Goal: Task Accomplishment & Management: Use online tool/utility

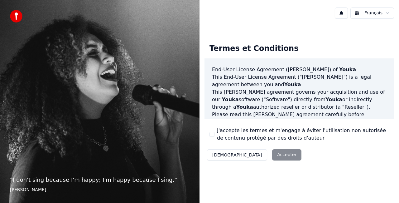
click at [210, 135] on button "J'accepte les termes et m'engage à éviter l'utilisation non autorisée de conten…" at bounding box center [212, 134] width 5 height 5
click at [272, 154] on button "Accepter" at bounding box center [286, 154] width 29 height 11
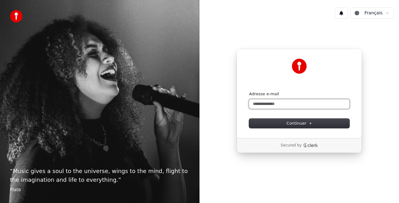
click at [267, 101] on input "Adresse e-mail" at bounding box center [299, 103] width 100 height 9
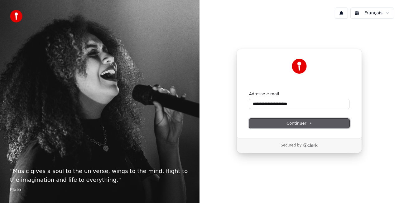
click at [282, 120] on button "Continuer" at bounding box center [299, 123] width 100 height 9
type input "**********"
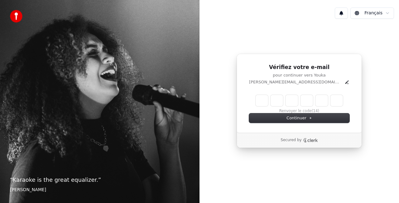
click at [267, 98] on input "Enter verification code" at bounding box center [299, 100] width 87 height 11
type input "******"
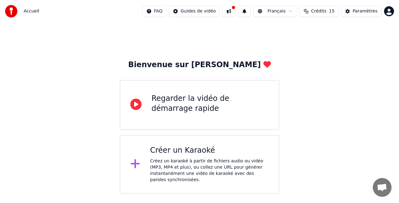
click at [148, 104] on div "Regarder la vidéo de démarrage rapide" at bounding box center [200, 105] width 160 height 50
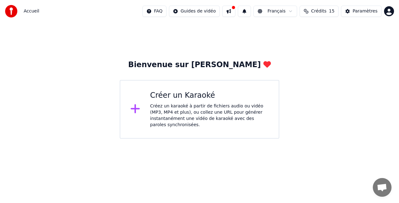
click at [152, 113] on div "Créez un karaoké à partir de fichiers audio ou vidéo (MP3, MP4 et plus), ou col…" at bounding box center [209, 115] width 119 height 25
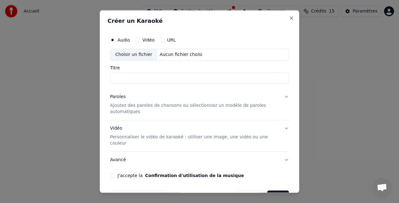
click at [133, 56] on div "Choisir un fichier" at bounding box center [133, 54] width 47 height 11
type input "**********"
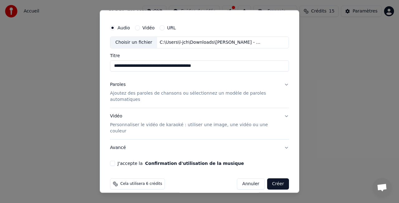
click at [115, 142] on button "Avancé" at bounding box center [199, 147] width 179 height 16
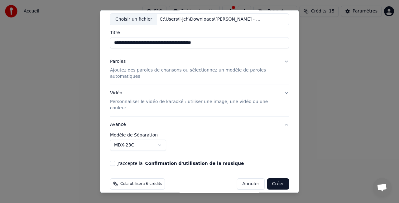
scroll to position [4, 0]
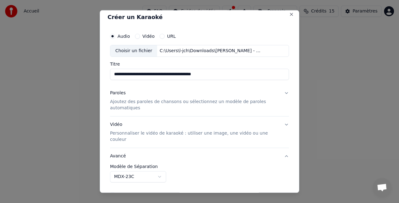
click at [158, 101] on p "Ajoutez des paroles de chansons ou sélectionnez un modèle de paroles automatiqu…" at bounding box center [194, 104] width 169 height 12
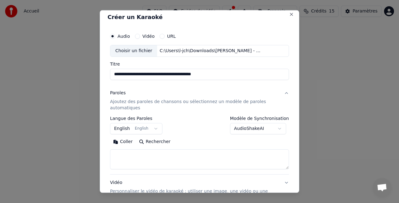
click at [184, 155] on textarea at bounding box center [199, 159] width 179 height 20
click at [125, 141] on button "Coller" at bounding box center [123, 141] width 26 height 10
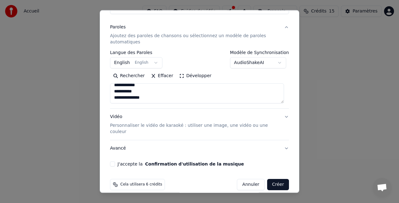
scroll to position [70, 0]
click at [266, 125] on p "Personnaliser le vidéo de karaoké : utiliser une image, une vidéo ou une couleur" at bounding box center [194, 128] width 169 height 12
type textarea "**********"
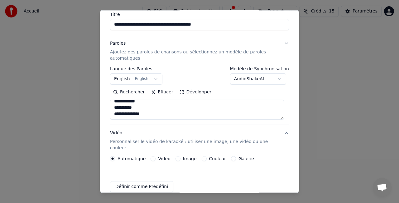
scroll to position [53, 0]
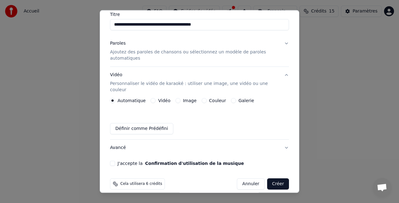
click at [176, 98] on button "Image" at bounding box center [178, 100] width 5 height 5
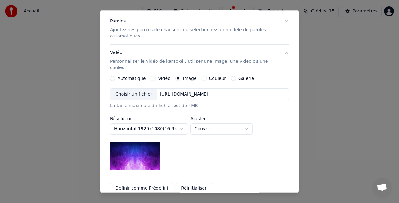
scroll to position [84, 0]
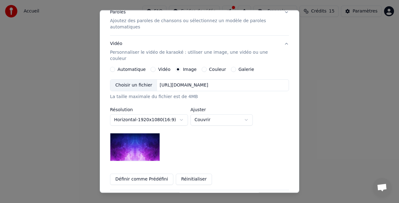
click at [140, 145] on img at bounding box center [135, 147] width 50 height 28
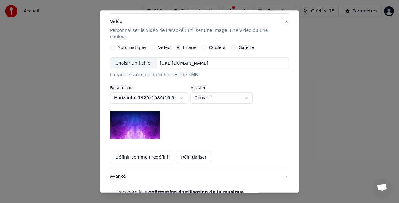
scroll to position [115, 0]
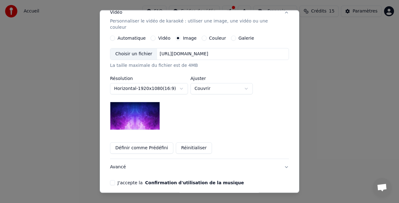
click at [147, 142] on button "Définir comme Prédéfini" at bounding box center [141, 147] width 63 height 11
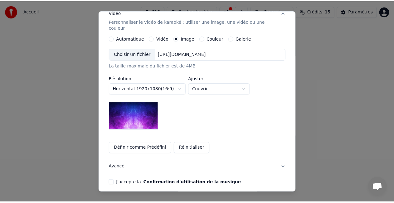
scroll to position [135, 0]
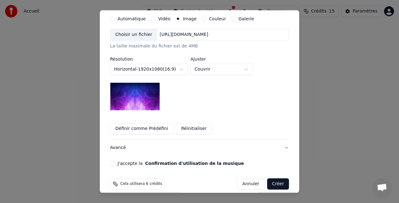
click at [272, 178] on button "Créer" at bounding box center [278, 183] width 22 height 11
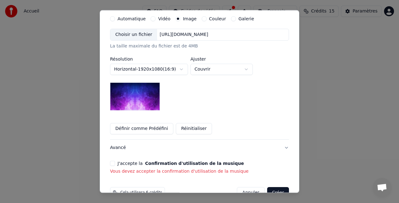
click at [112, 161] on button "J'accepte la Confirmation d'utilisation de la musique" at bounding box center [112, 163] width 5 height 5
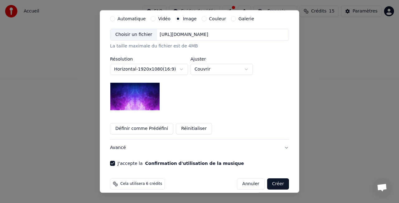
click at [275, 178] on button "Créer" at bounding box center [278, 183] width 22 height 11
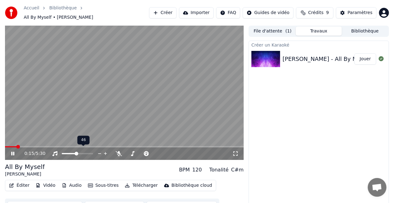
click at [76, 153] on span at bounding box center [77, 154] width 4 height 4
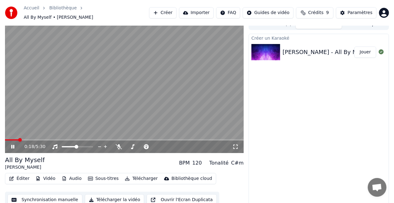
scroll to position [9, 0]
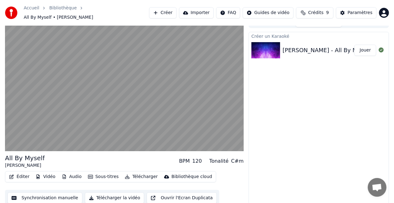
click at [48, 195] on button "Synchronisation manuelle" at bounding box center [44, 197] width 75 height 11
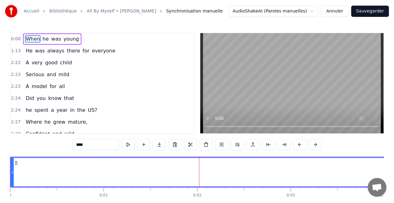
click at [260, 60] on video at bounding box center [291, 83] width 183 height 100
click at [17, 39] on span "0:00" at bounding box center [16, 39] width 10 height 6
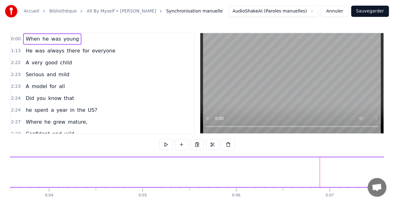
click at [17, 39] on span "0:00" at bounding box center [16, 39] width 10 height 6
click at [274, 108] on video at bounding box center [291, 83] width 183 height 100
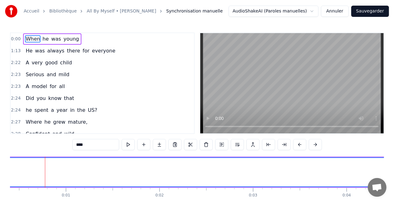
click at [83, 147] on input "****" at bounding box center [95, 144] width 47 height 11
drag, startPoint x: 45, startPoint y: 176, endPoint x: 53, endPoint y: 174, distance: 8.0
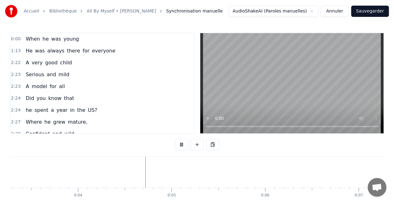
scroll to position [0, 366]
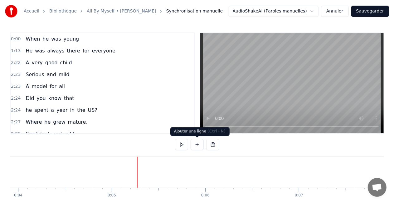
click at [198, 144] on button at bounding box center [197, 144] width 13 height 11
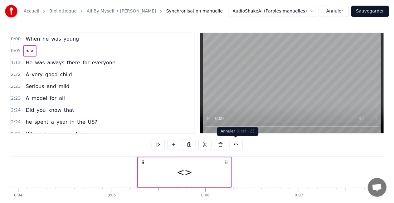
click at [233, 145] on button at bounding box center [236, 144] width 13 height 11
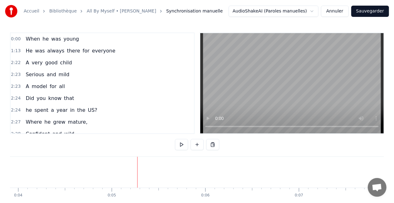
click at [108, 9] on link "All By Myself • [PERSON_NAME]" at bounding box center [122, 11] width 70 height 6
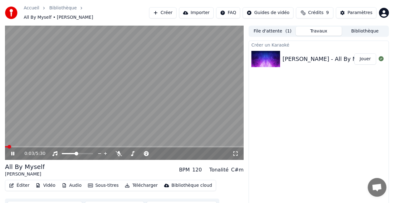
click at [17, 183] on button "Éditer" at bounding box center [19, 185] width 25 height 9
click at [298, 112] on div "Créer un Karaoké [PERSON_NAME] - All By Myself (Karaoke With Lyrics) Jouer" at bounding box center [319, 127] width 140 height 173
click at [311, 56] on div "[PERSON_NAME] - All By Myself (Karaoke With Lyrics)" at bounding box center [357, 59] width 149 height 9
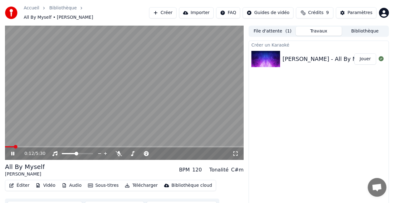
click at [12, 151] on icon at bounding box center [17, 153] width 14 height 5
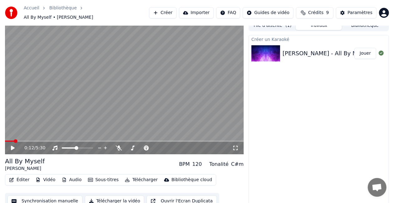
scroll to position [9, 0]
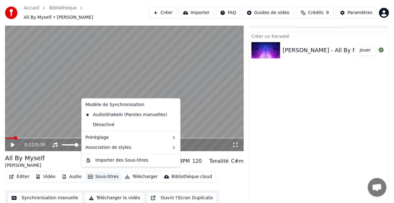
click at [88, 174] on icon "button" at bounding box center [90, 176] width 5 height 4
click at [107, 122] on div "Désactivé" at bounding box center [131, 125] width 96 height 10
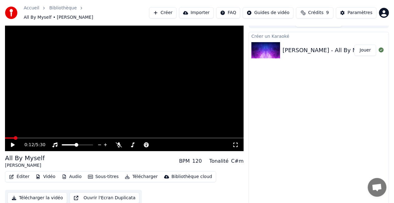
click at [15, 142] on icon at bounding box center [17, 144] width 14 height 5
click at [5, 136] on span at bounding box center [7, 138] width 4 height 4
click at [94, 173] on button "Sous-titres" at bounding box center [104, 176] width 36 height 9
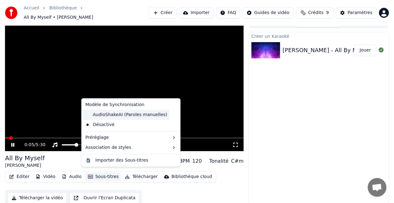
click at [98, 115] on div "AudioShakeAI (Paroles manuelles)" at bounding box center [126, 115] width 87 height 10
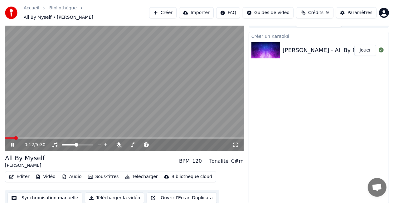
click at [11, 142] on icon at bounding box center [17, 144] width 14 height 5
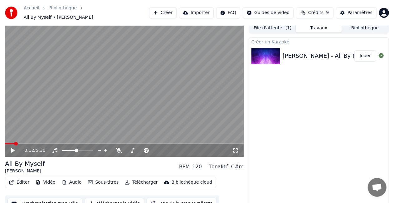
scroll to position [0, 0]
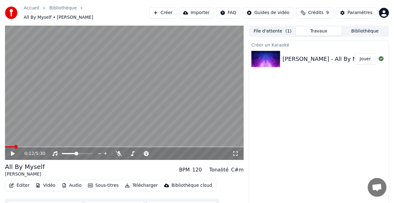
click at [334, 55] on div "[PERSON_NAME] - All By Myself (Karaoke With Lyrics)" at bounding box center [357, 59] width 149 height 9
click at [282, 28] on button "File d'attente ( 1 )" at bounding box center [273, 31] width 46 height 9
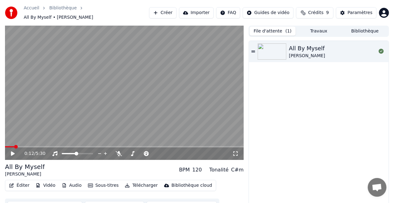
click at [255, 49] on icon at bounding box center [254, 51] width 4 height 4
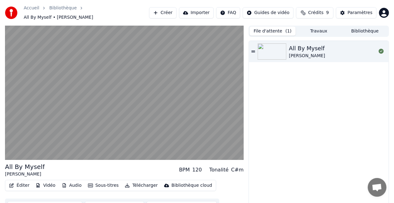
scroll to position [9, 0]
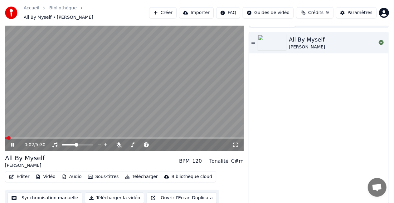
click at [20, 154] on div "All By Myself" at bounding box center [25, 158] width 40 height 9
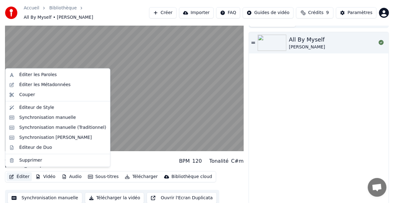
click at [11, 174] on icon "button" at bounding box center [11, 176] width 5 height 4
click at [29, 125] on div "Synchronisation manuelle (Traditionnel)" at bounding box center [62, 128] width 87 height 6
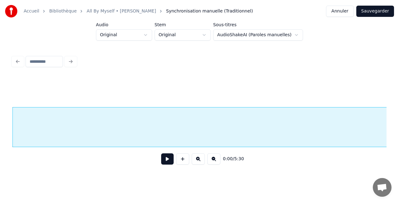
click at [164, 159] on button at bounding box center [167, 158] width 12 height 11
click at [167, 160] on button at bounding box center [167, 158] width 12 height 11
click at [210, 164] on button at bounding box center [214, 158] width 13 height 11
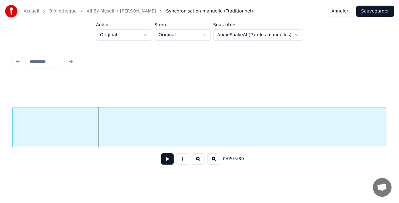
click at [210, 164] on button at bounding box center [214, 158] width 13 height 11
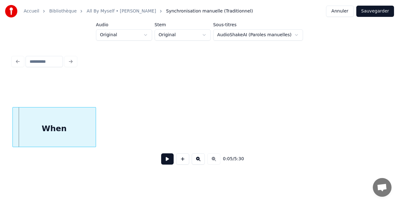
click at [211, 160] on div "0:05 / 5:30" at bounding box center [199, 159] width 364 height 14
click at [43, 132] on div "When" at bounding box center [54, 128] width 83 height 42
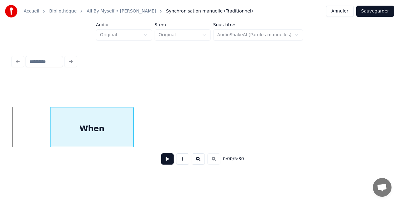
click at [86, 134] on div "When" at bounding box center [92, 128] width 83 height 42
click at [166, 155] on button at bounding box center [167, 158] width 12 height 11
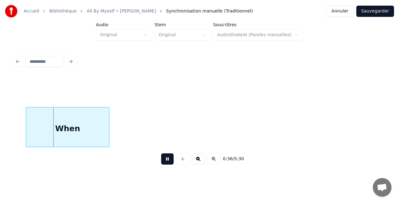
click at [58, 135] on div "When" at bounding box center [67, 128] width 83 height 42
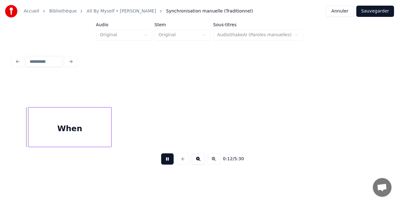
click at [69, 132] on div "When" at bounding box center [69, 128] width 83 height 42
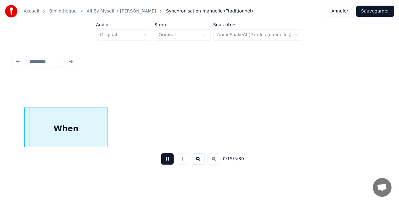
click at [65, 132] on div "When" at bounding box center [66, 128] width 83 height 42
click at [19, 63] on div at bounding box center [199, 62] width 379 height 14
click at [354, 11] on button "Annuler" at bounding box center [339, 11] width 27 height 11
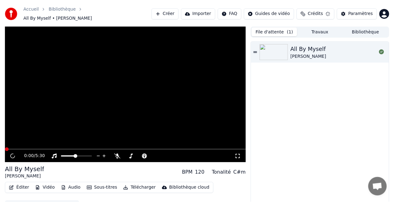
scroll to position [7, 0]
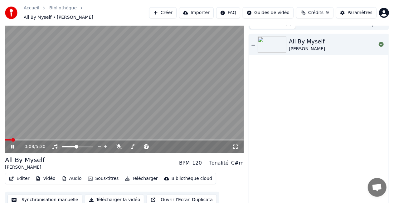
click at [12, 145] on icon at bounding box center [12, 147] width 3 height 4
click at [23, 174] on button "Éditer" at bounding box center [19, 178] width 25 height 9
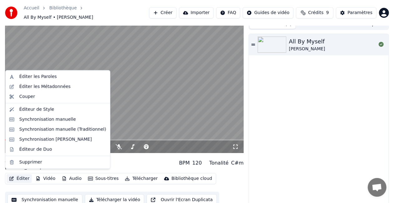
click at [120, 161] on div "All By Myself [PERSON_NAME] BPM 120 Tonalité C#m" at bounding box center [124, 162] width 239 height 15
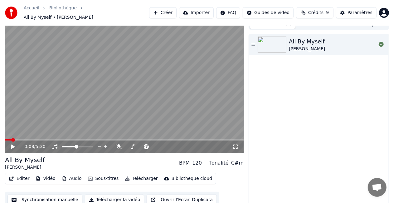
scroll to position [9, 0]
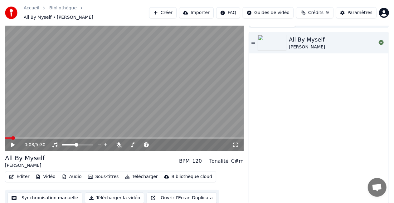
click at [62, 194] on button "Synchronisation manuelle" at bounding box center [44, 197] width 75 height 11
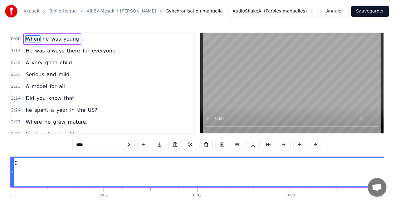
click at [30, 37] on span "When" at bounding box center [33, 38] width 16 height 7
drag, startPoint x: 12, startPoint y: 174, endPoint x: 40, endPoint y: 177, distance: 27.9
click at [40, 177] on div at bounding box center [40, 172] width 2 height 28
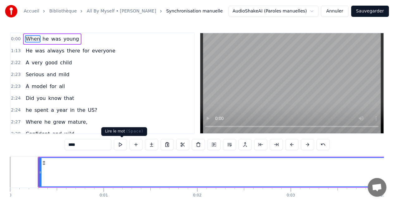
click at [124, 146] on button at bounding box center [120, 144] width 13 height 11
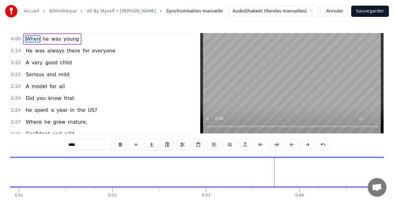
click at [124, 146] on button at bounding box center [120, 144] width 13 height 11
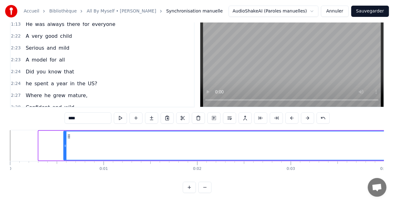
drag, startPoint x: 41, startPoint y: 146, endPoint x: 79, endPoint y: 149, distance: 38.8
click at [66, 147] on div at bounding box center [65, 145] width 2 height 28
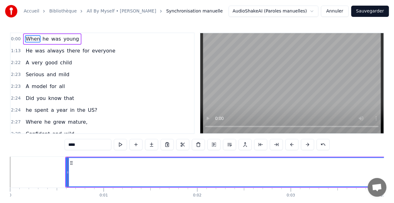
scroll to position [31, 0]
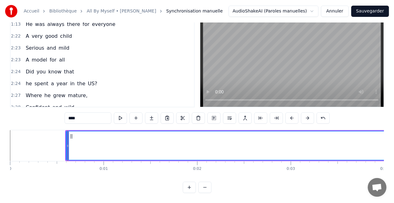
click at [208, 189] on button at bounding box center [204, 187] width 13 height 11
click at [208, 188] on button at bounding box center [204, 187] width 13 height 11
drag, startPoint x: 40, startPoint y: 142, endPoint x: 79, endPoint y: 141, distance: 39.3
click at [75, 143] on icon at bounding box center [74, 145] width 2 height 5
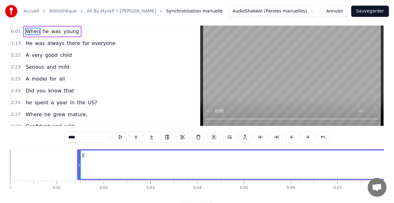
scroll to position [0, 0]
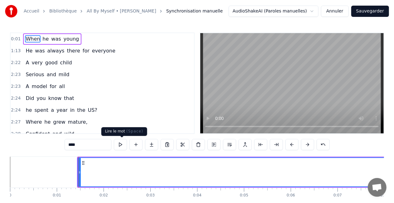
click at [124, 144] on button at bounding box center [120, 144] width 13 height 11
click at [120, 146] on button at bounding box center [120, 144] width 13 height 11
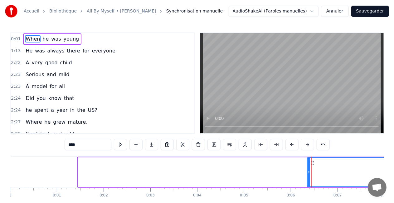
drag, startPoint x: 78, startPoint y: 173, endPoint x: 308, endPoint y: 173, distance: 229.4
click at [308, 173] on icon at bounding box center [309, 172] width 2 height 5
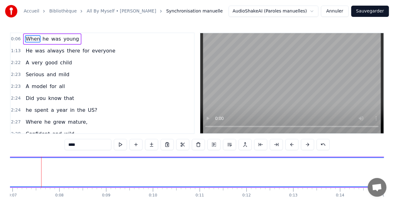
scroll to position [31, 0]
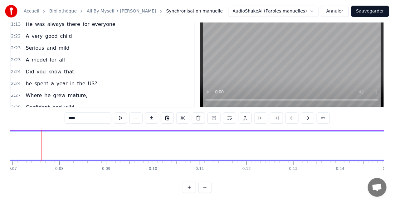
click at [203, 188] on button at bounding box center [204, 187] width 13 height 11
click at [203, 188] on div at bounding box center [197, 187] width 29 height 11
click at [204, 188] on div at bounding box center [197, 187] width 29 height 11
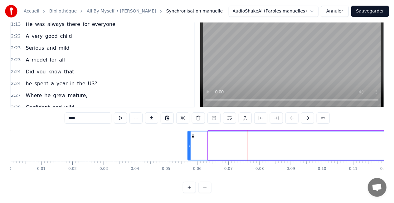
drag, startPoint x: 209, startPoint y: 143, endPoint x: 188, endPoint y: 148, distance: 21.1
click at [188, 148] on div at bounding box center [189, 145] width 2 height 28
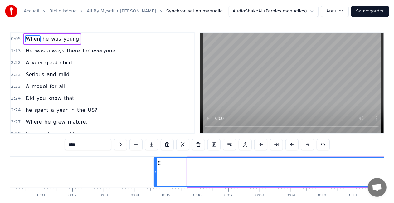
drag, startPoint x: 188, startPoint y: 170, endPoint x: 154, endPoint y: 175, distance: 33.7
click at [154, 175] on div at bounding box center [155, 172] width 2 height 28
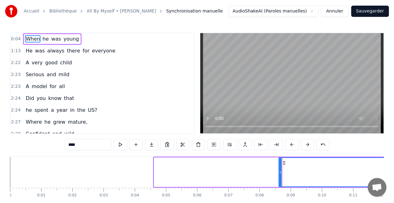
drag, startPoint x: 155, startPoint y: 176, endPoint x: 280, endPoint y: 179, distance: 124.9
click at [280, 179] on div at bounding box center [280, 172] width 2 height 28
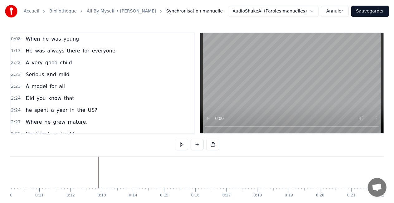
scroll to position [32, 0]
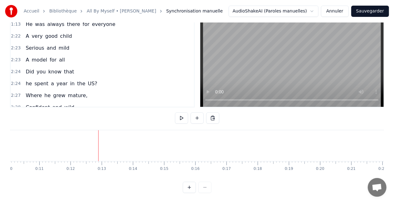
click at [206, 188] on div at bounding box center [197, 187] width 29 height 11
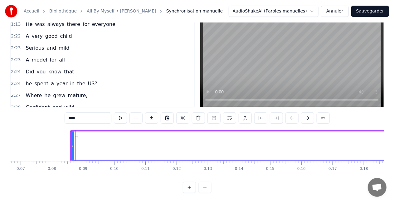
scroll to position [0, 0]
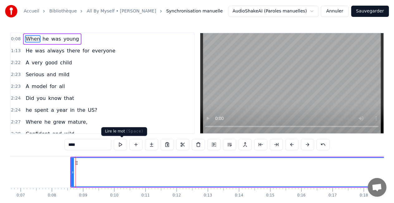
click at [120, 145] on button at bounding box center [120, 144] width 13 height 11
click at [42, 39] on span "he" at bounding box center [45, 38] width 7 height 7
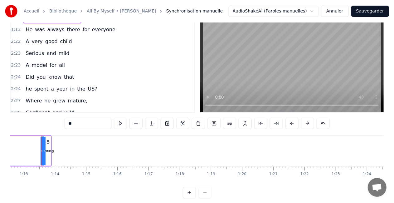
scroll to position [32, 0]
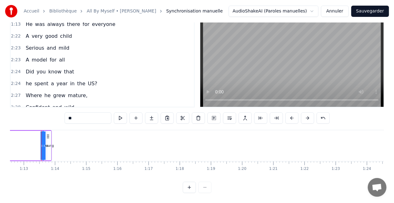
click at [203, 187] on div at bounding box center [197, 187] width 29 height 11
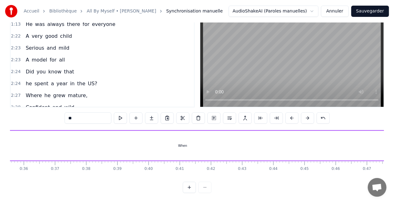
scroll to position [0, 0]
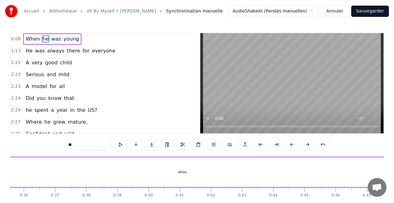
click at [28, 50] on span "He" at bounding box center [29, 50] width 8 height 7
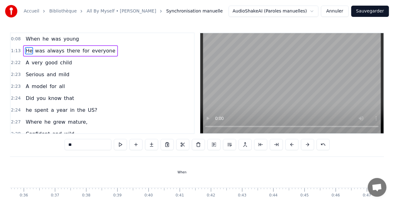
scroll to position [32, 0]
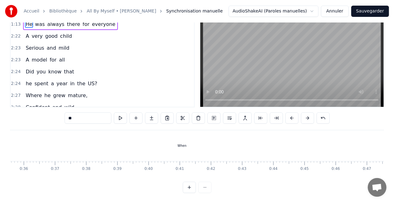
click at [203, 188] on div at bounding box center [197, 187] width 29 height 11
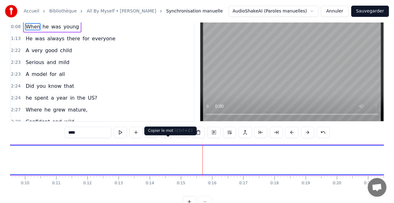
scroll to position [0, 0]
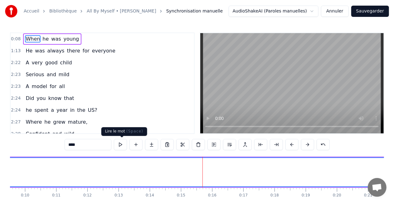
click at [122, 143] on button at bounding box center [120, 144] width 13 height 11
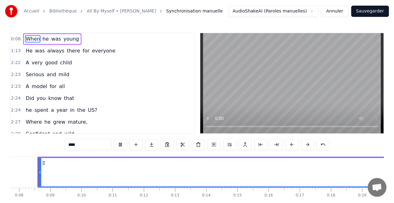
scroll to position [0, 237]
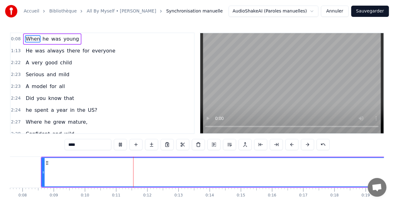
click at [122, 143] on button at bounding box center [120, 144] width 13 height 11
click at [27, 51] on span "He" at bounding box center [29, 50] width 8 height 7
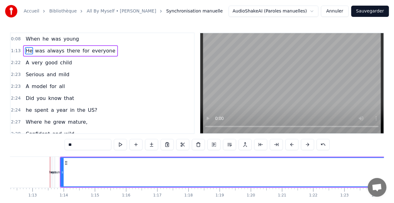
scroll to position [0, 2264]
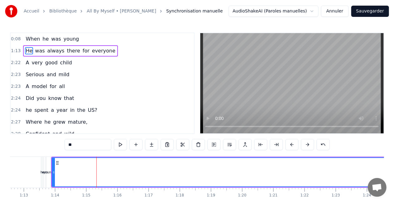
click at [316, 11] on html "Accueil Bibliothèque All By Myself • [PERSON_NAME] Synchronisation manuelle Aud…" at bounding box center [197, 114] width 394 height 229
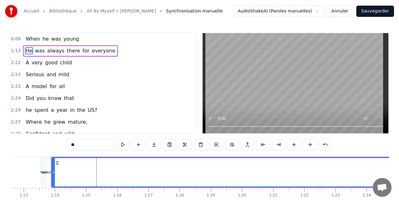
click at [316, 11] on html "Accueil Bibliothèque All By Myself • [PERSON_NAME] Synchronisation manuelle Aud…" at bounding box center [199, 114] width 399 height 229
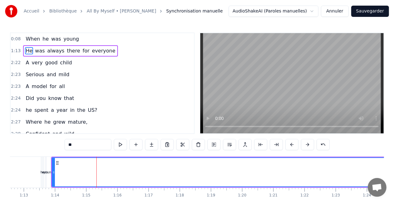
click at [49, 174] on div "young" at bounding box center [48, 172] width 4 height 31
type input "*****"
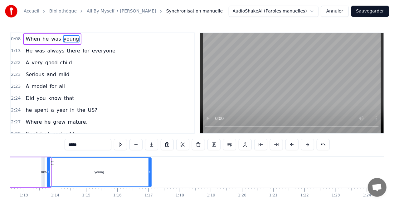
drag, startPoint x: 50, startPoint y: 175, endPoint x: 150, endPoint y: 174, distance: 100.5
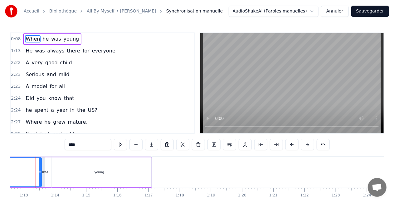
scroll to position [0, 2259]
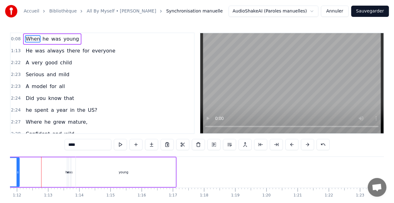
drag, startPoint x: 65, startPoint y: 172, endPoint x: 18, endPoint y: 176, distance: 46.6
click at [18, 176] on div at bounding box center [18, 172] width 2 height 28
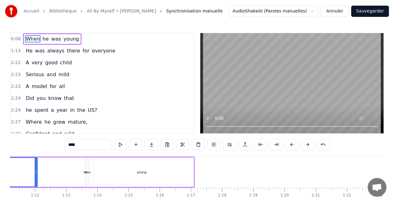
scroll to position [0, 2216]
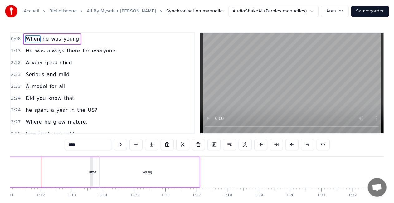
drag, startPoint x: 42, startPoint y: 173, endPoint x: 2, endPoint y: 178, distance: 39.6
click at [2, 178] on div "Accueil Bibliothèque All By Myself • [PERSON_NAME] Synchronisation manuelle Aud…" at bounding box center [197, 109] width 394 height 219
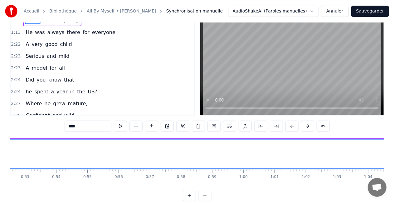
scroll to position [0, 0]
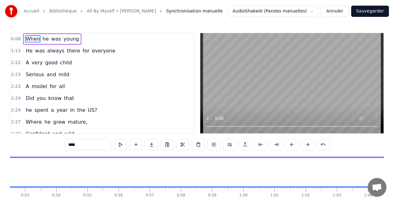
click at [13, 51] on span "1:13" at bounding box center [16, 51] width 10 height 6
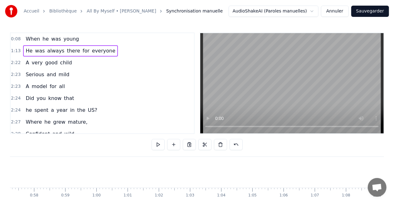
click at [13, 51] on span "1:13" at bounding box center [16, 51] width 10 height 6
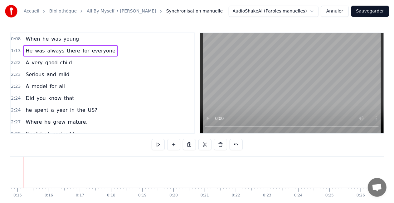
scroll to position [0, 442]
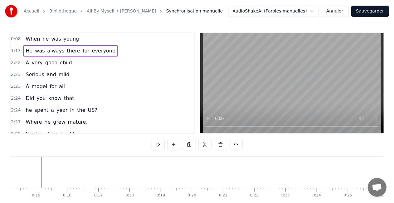
click at [340, 12] on button "Annuler" at bounding box center [334, 11] width 27 height 11
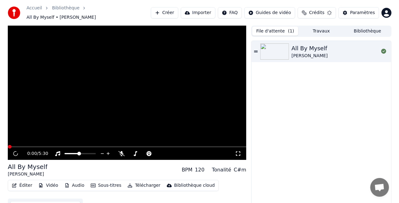
scroll to position [7, 0]
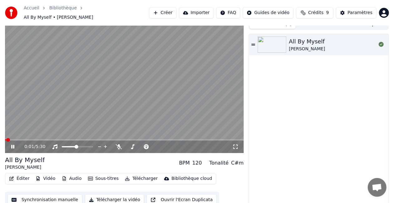
click at [17, 175] on button "Éditer" at bounding box center [19, 178] width 25 height 9
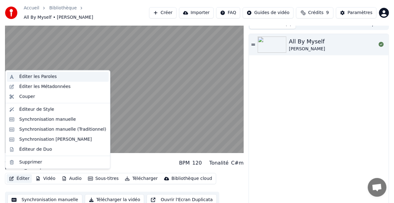
click at [44, 77] on div "Éditer les Paroles" at bounding box center [37, 77] width 37 height 6
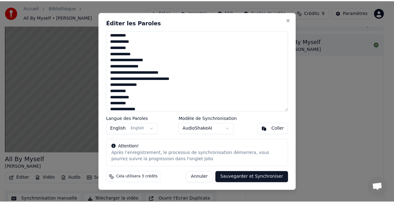
scroll to position [142, 0]
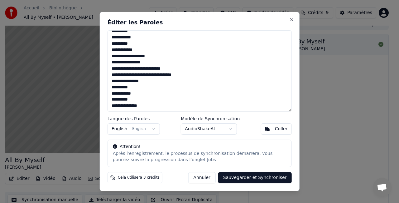
click at [233, 177] on button "Sauvegarder et Synchroniser" at bounding box center [255, 177] width 74 height 11
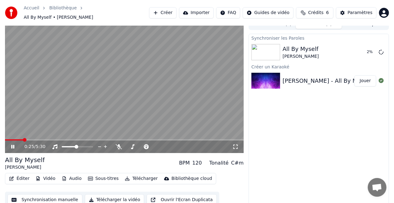
click at [15, 144] on icon at bounding box center [17, 146] width 14 height 5
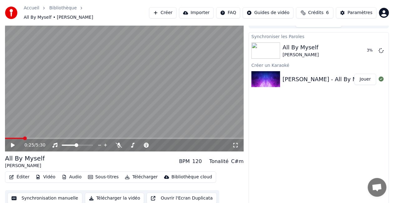
scroll to position [9, 0]
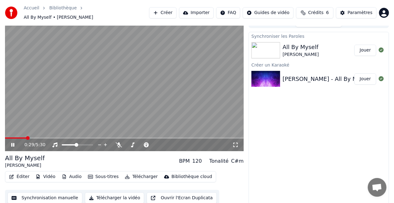
click at [14, 142] on icon at bounding box center [17, 144] width 14 height 5
click at [103, 173] on button "Sous-titres" at bounding box center [104, 176] width 36 height 9
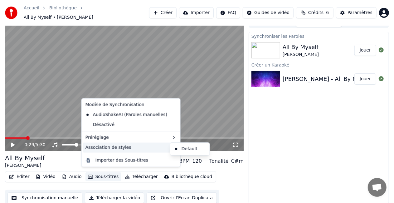
click at [259, 138] on div "Synchroniser les Paroles All By Myself [PERSON_NAME] Jouer Créer un [DEMOGRAPHI…" at bounding box center [319, 118] width 140 height 173
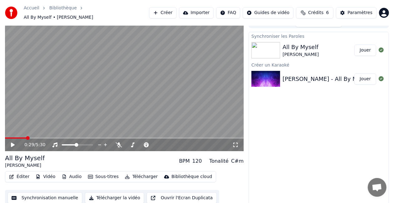
click at [47, 194] on button "Synchronisation manuelle" at bounding box center [44, 197] width 75 height 11
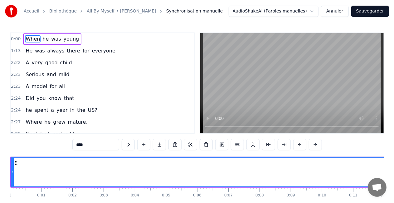
click at [31, 36] on span "When" at bounding box center [33, 38] width 16 height 7
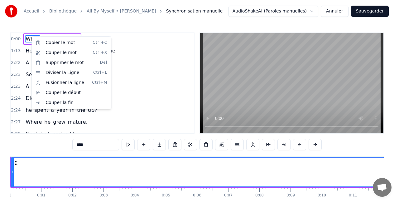
click at [16, 40] on html "Accueil Bibliothèque All By Myself • [PERSON_NAME] Synchronisation manuelle Aud…" at bounding box center [199, 114] width 399 height 229
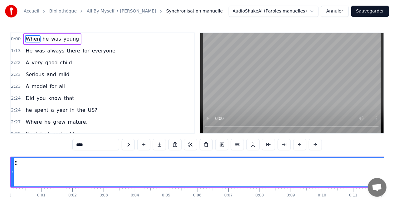
click at [16, 39] on span "0:00" at bounding box center [16, 39] width 10 height 6
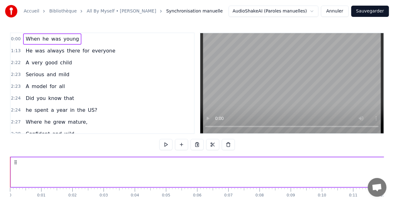
click at [13, 38] on span "0:00" at bounding box center [16, 39] width 10 height 6
click at [29, 40] on span "When" at bounding box center [33, 38] width 16 height 7
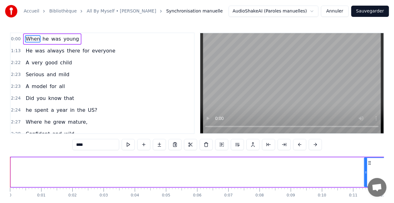
drag, startPoint x: 13, startPoint y: 172, endPoint x: 366, endPoint y: 173, distance: 353.6
click at [366, 173] on icon at bounding box center [366, 172] width 2 height 5
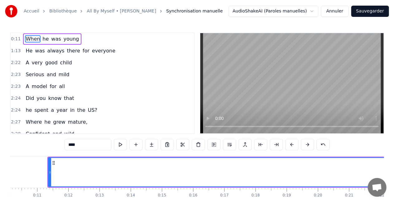
scroll to position [0, 325]
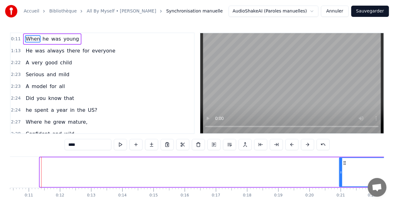
drag, startPoint x: 40, startPoint y: 171, endPoint x: 342, endPoint y: 167, distance: 302.1
click at [342, 167] on div at bounding box center [341, 172] width 2 height 28
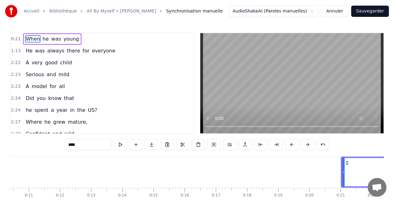
click at [347, 163] on icon at bounding box center [347, 162] width 5 height 5
click at [348, 163] on icon at bounding box center [347, 162] width 5 height 5
click at [345, 162] on icon at bounding box center [347, 162] width 5 height 5
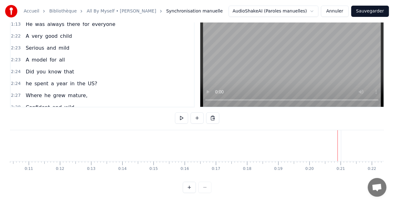
scroll to position [32, 0]
click at [202, 187] on div at bounding box center [197, 187] width 29 height 11
click at [203, 188] on div at bounding box center [197, 187] width 29 height 11
drag, startPoint x: 154, startPoint y: 147, endPoint x: 132, endPoint y: 149, distance: 22.9
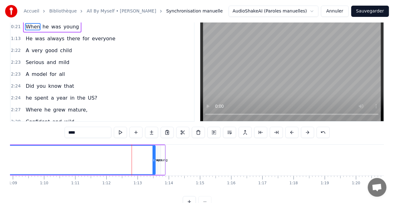
scroll to position [0, 0]
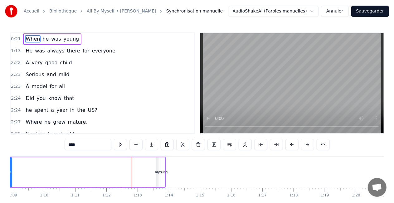
drag, startPoint x: 154, startPoint y: 173, endPoint x: 10, endPoint y: 174, distance: 143.6
click at [10, 174] on icon at bounding box center [10, 172] width 2 height 5
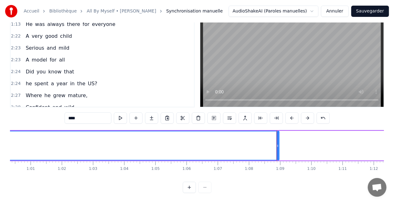
scroll to position [0, 1889]
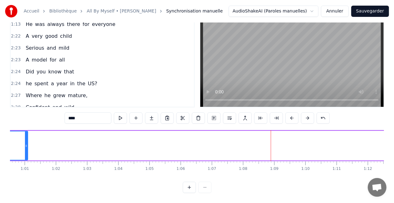
drag, startPoint x: 272, startPoint y: 141, endPoint x: 26, endPoint y: 159, distance: 246.2
click at [26, 159] on div "When he was young He was always there for everyone A very good child Serious an…" at bounding box center [197, 153] width 374 height 47
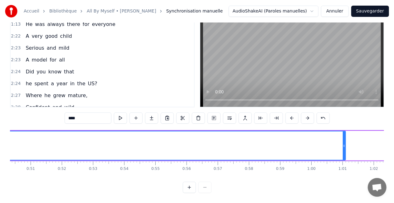
scroll to position [0, 1559]
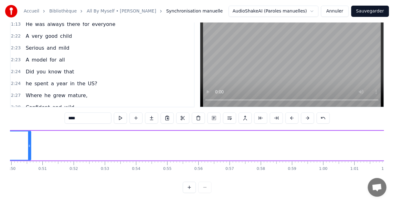
drag, startPoint x: 357, startPoint y: 140, endPoint x: 28, endPoint y: 156, distance: 329.0
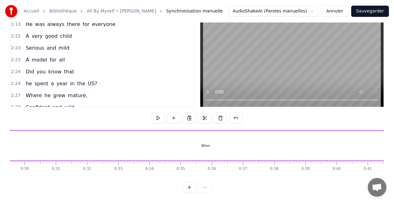
scroll to position [0, 0]
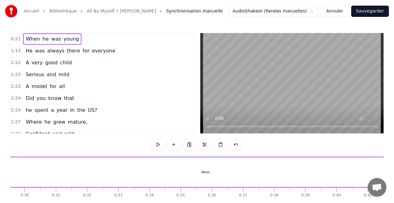
click at [67, 41] on span "young" at bounding box center [71, 38] width 17 height 7
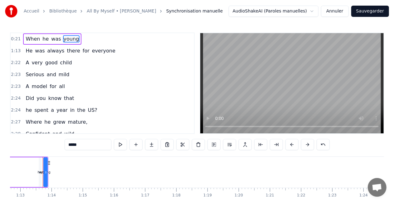
scroll to position [0, 2269]
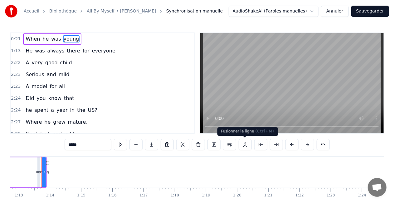
click at [242, 145] on button at bounding box center [245, 144] width 13 height 11
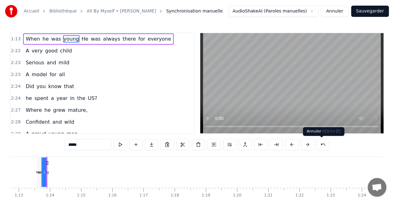
click at [320, 146] on button at bounding box center [323, 144] width 13 height 11
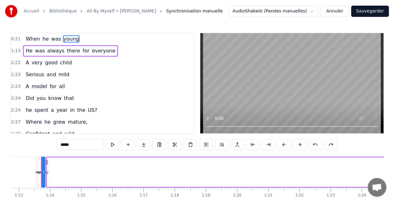
click at [27, 39] on span "When" at bounding box center [33, 38] width 16 height 7
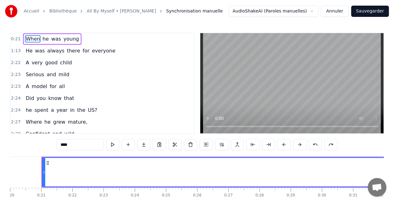
click at [42, 41] on span "he" at bounding box center [45, 38] width 7 height 7
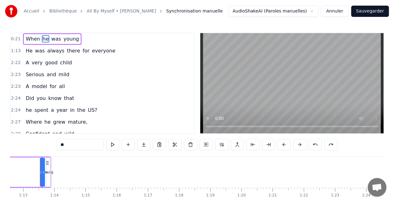
click at [27, 41] on span "When" at bounding box center [33, 38] width 16 height 7
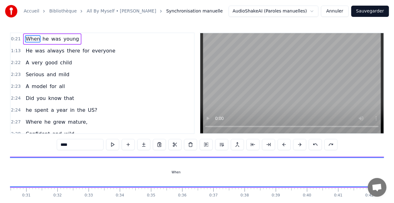
click at [43, 40] on span "he" at bounding box center [45, 38] width 7 height 7
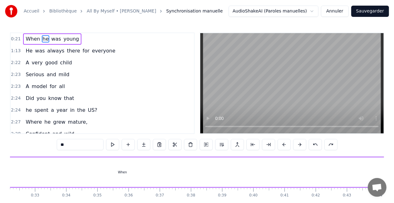
click at [51, 40] on span "was" at bounding box center [56, 38] width 11 height 7
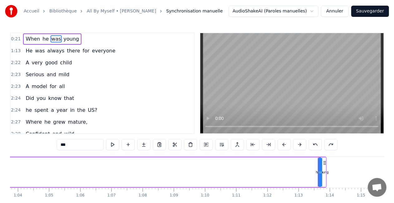
click at [64, 38] on span "young" at bounding box center [71, 38] width 17 height 7
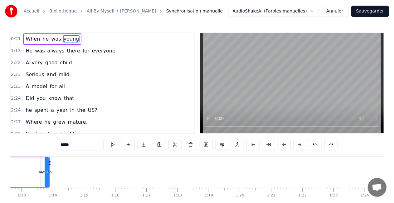
scroll to position [0, 2267]
click at [83, 145] on input "*****" at bounding box center [80, 144] width 47 height 11
drag, startPoint x: 83, startPoint y: 146, endPoint x: 56, endPoint y: 147, distance: 27.5
click at [56, 147] on div "0:21 When he was young 1:13 He was always there for everyone 2:22 A very good c…" at bounding box center [197, 125] width 374 height 187
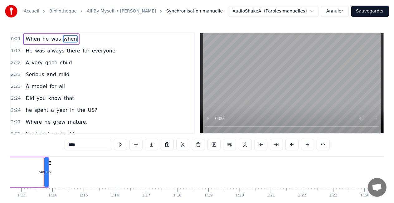
type input "****"
